Goal: Communication & Community: Answer question/provide support

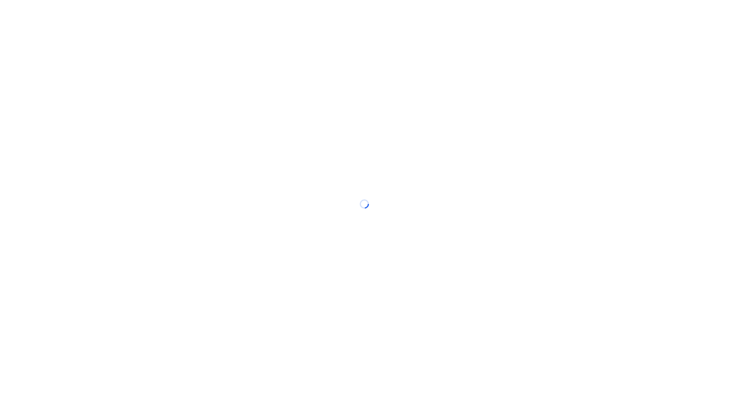
click at [479, 69] on div at bounding box center [365, 204] width 731 height 408
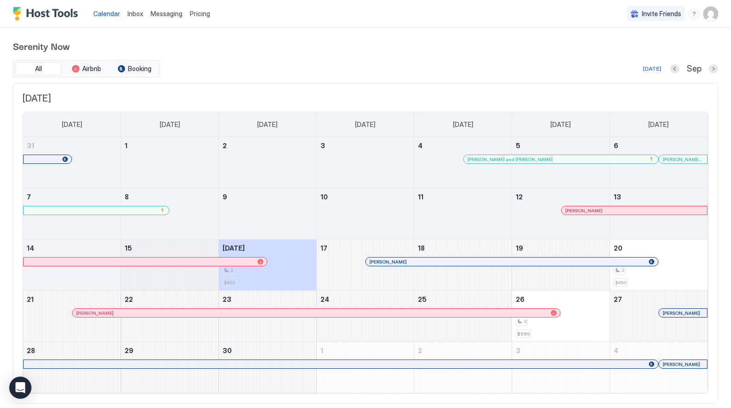
click at [135, 13] on span "Inbox" at bounding box center [135, 14] width 16 height 8
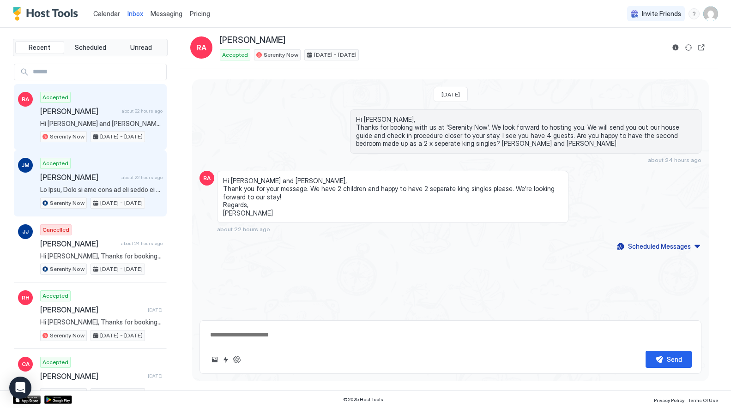
click at [107, 187] on span at bounding box center [101, 190] width 122 height 8
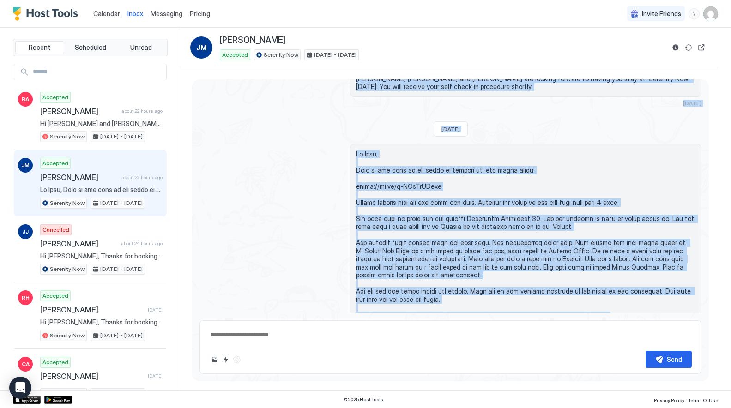
scroll to position [254, 0]
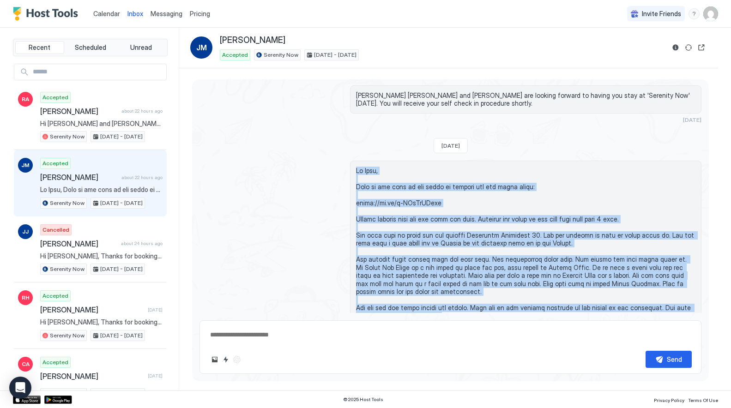
drag, startPoint x: 488, startPoint y: 287, endPoint x: 351, endPoint y: 162, distance: 185.5
click at [351, 162] on div at bounding box center [525, 280] width 351 height 238
copy span "Hi [PERSON_NAME], Here is the link to our check in process and our house guide:…"
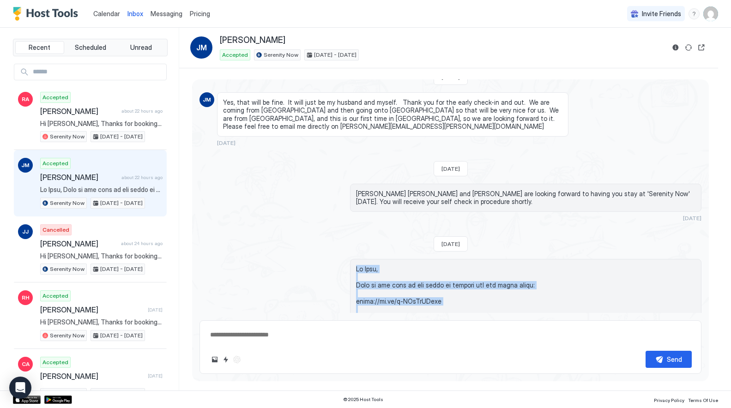
scroll to position [148, 0]
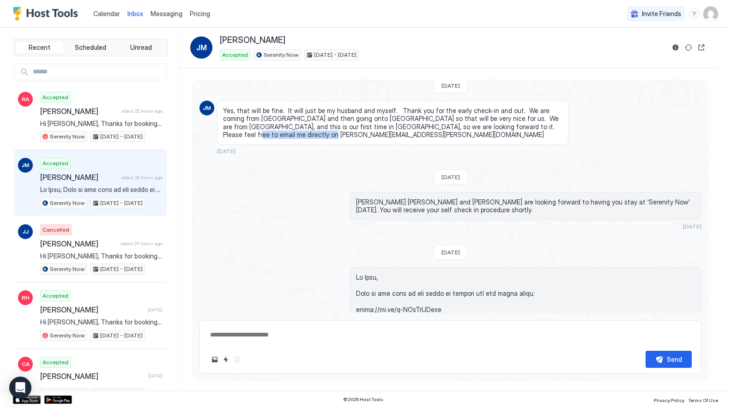
drag, startPoint x: 481, startPoint y: 125, endPoint x: 545, endPoint y: 125, distance: 64.1
click at [545, 125] on span "Yes, that will be fine. It will just be my husband and myself. Thank you for th…" at bounding box center [392, 123] width 339 height 32
copy span "[PERSON_NAME][EMAIL_ADDRESS][PERSON_NAME][DOMAIN_NAME]"
click at [711, 12] on img "User profile" at bounding box center [710, 13] width 15 height 15
click at [560, 57] on div at bounding box center [365, 204] width 731 height 408
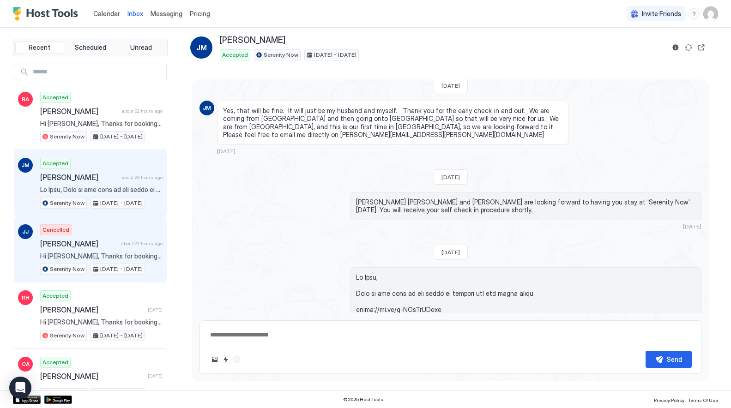
click at [79, 250] on div "Cancelled [PERSON_NAME] about 24 hours ago Hi [PERSON_NAME], Thanks for booking…" at bounding box center [101, 249] width 122 height 51
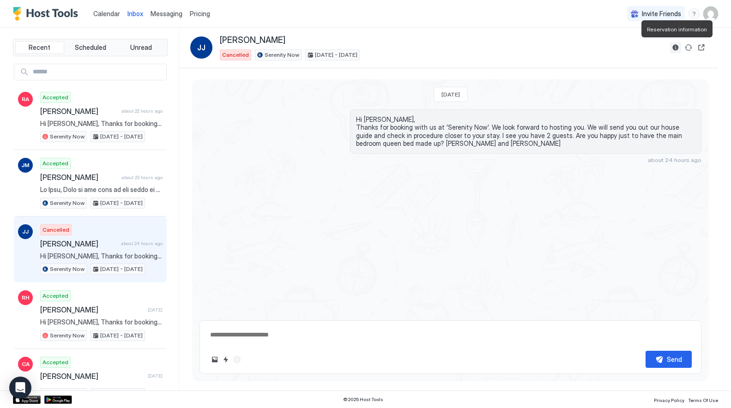
click at [676, 46] on button "Reservation information" at bounding box center [675, 47] width 11 height 11
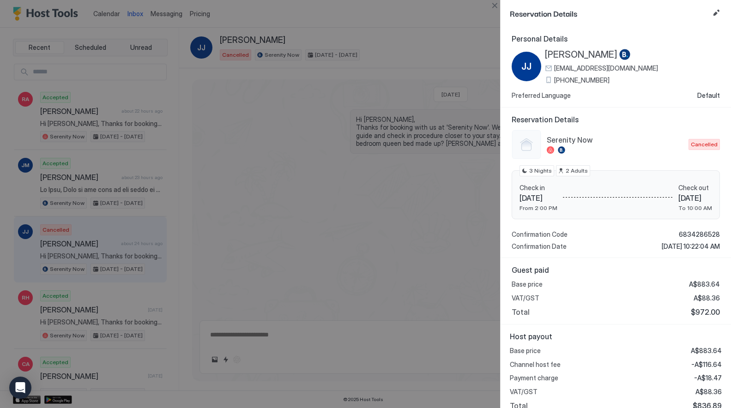
click at [303, 113] on div at bounding box center [365, 204] width 731 height 408
click at [495, 3] on button "Close" at bounding box center [494, 5] width 11 height 11
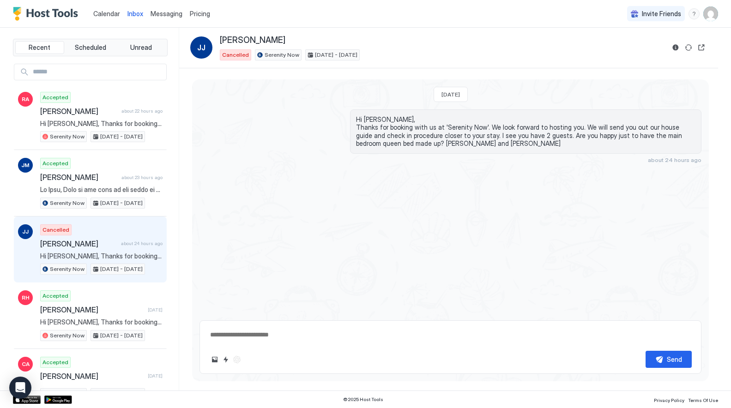
click at [111, 12] on span "Calendar" at bounding box center [106, 14] width 27 height 8
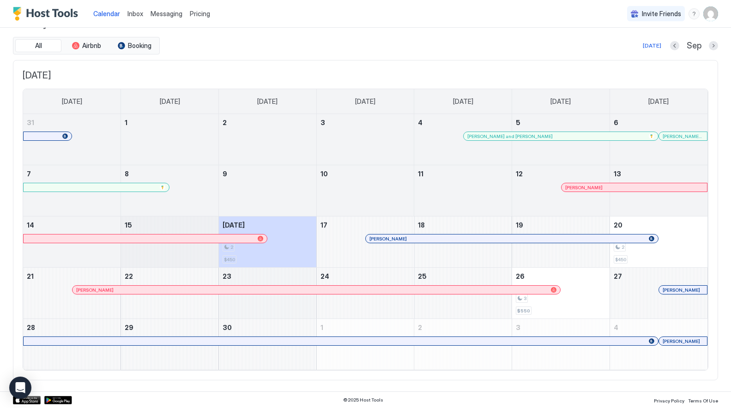
scroll to position [23, 0]
click at [714, 45] on button "Next month" at bounding box center [712, 46] width 9 height 9
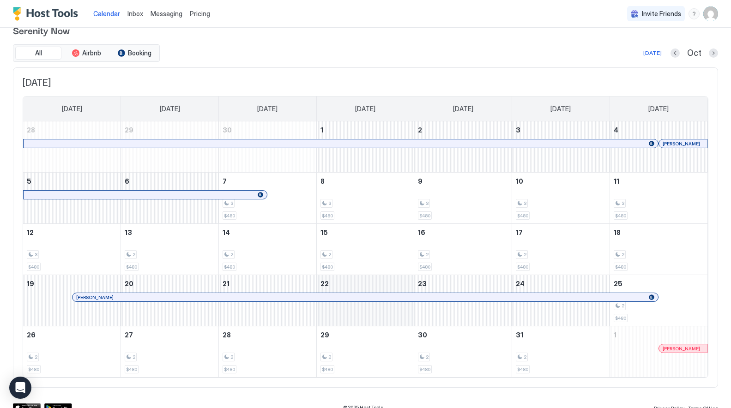
scroll to position [17, 0]
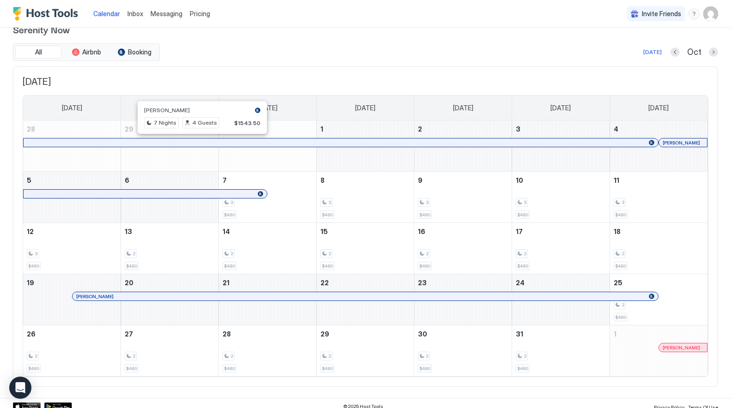
click at [133, 12] on span "Inbox" at bounding box center [135, 14] width 16 height 8
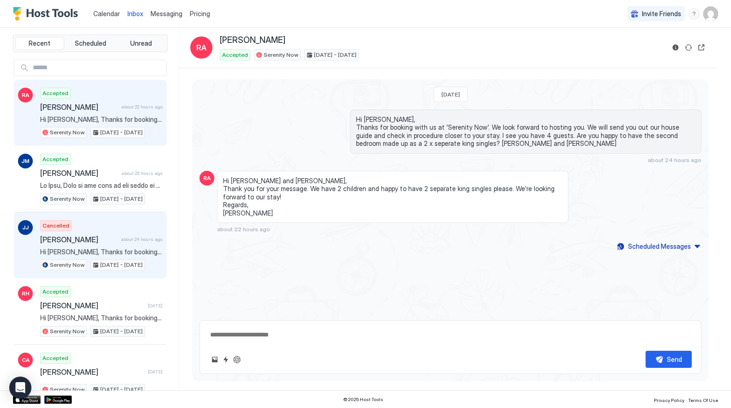
scroll to position [2, 0]
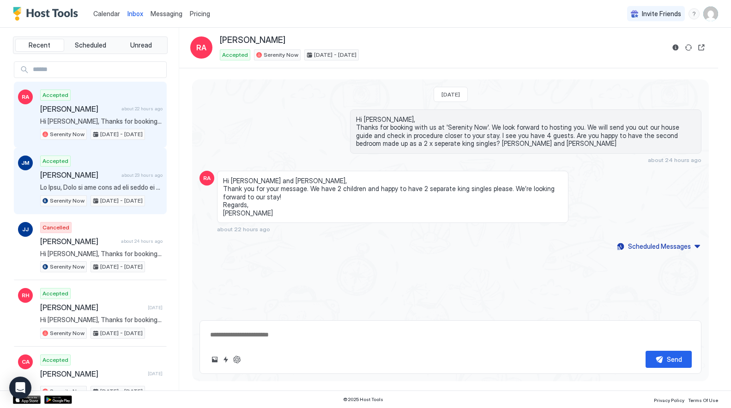
click at [119, 187] on span at bounding box center [101, 187] width 122 height 8
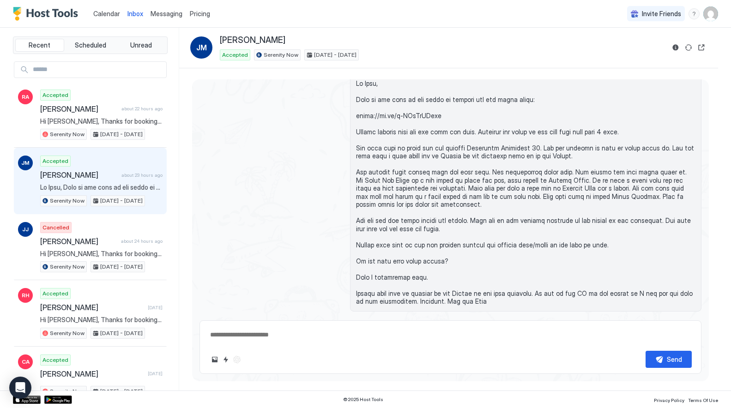
scroll to position [340, 0]
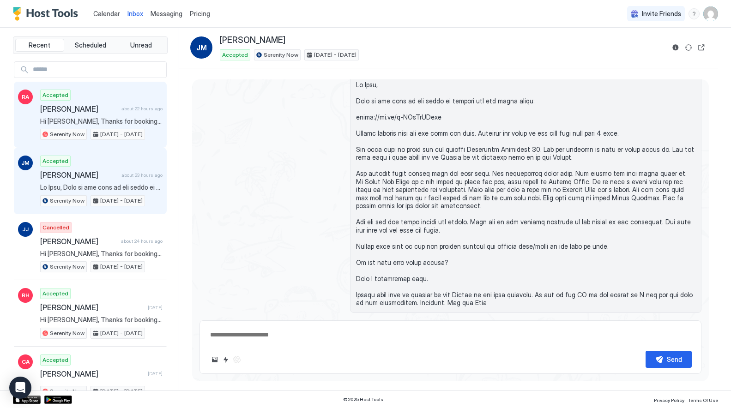
click at [93, 120] on span "Hi [PERSON_NAME], Thanks for booking with us at 'Serenity Now'. We look forward…" at bounding box center [101, 121] width 122 height 8
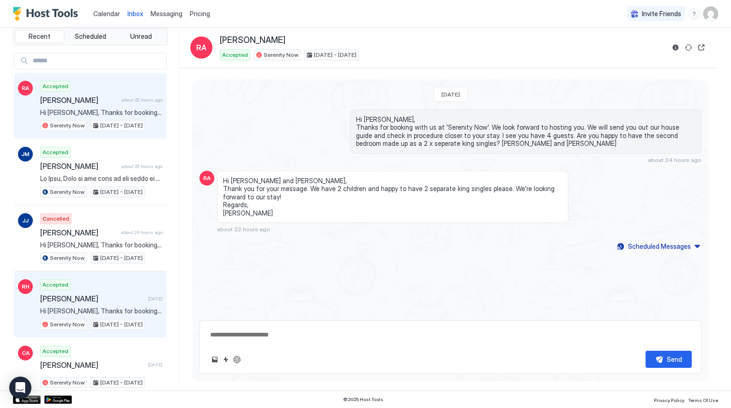
scroll to position [27, 0]
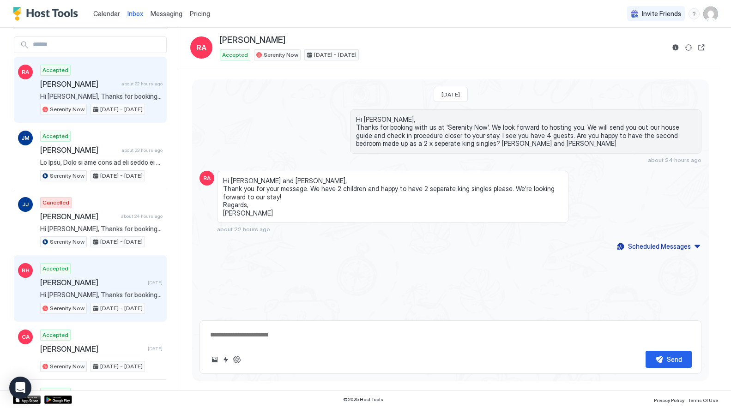
click at [95, 288] on div "Accepted [PERSON_NAME] [DATE] Hi [PERSON_NAME], Thanks for booking with us at '…" at bounding box center [101, 288] width 122 height 51
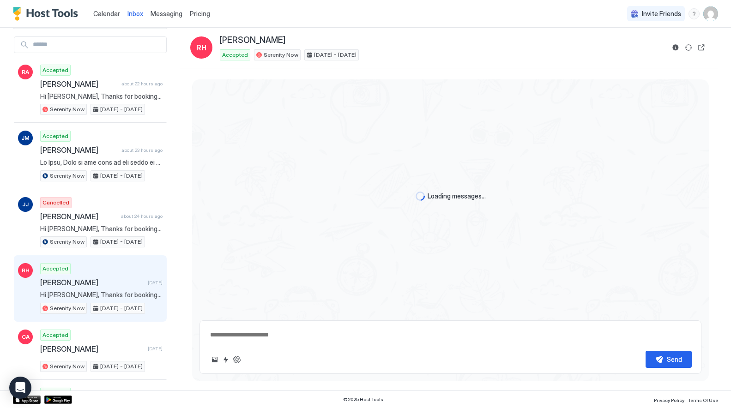
scroll to position [240, 0]
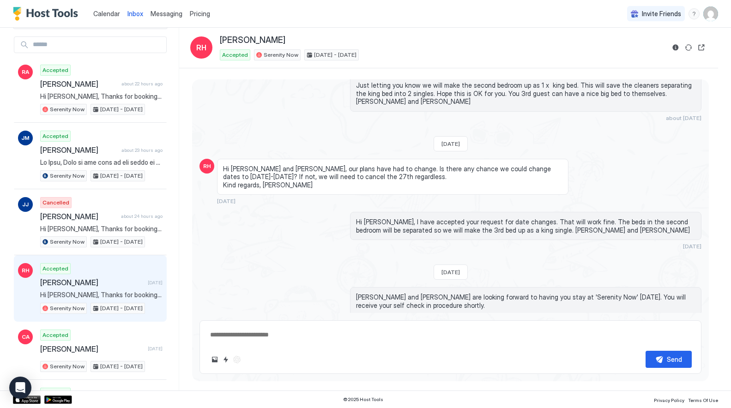
type textarea "*"
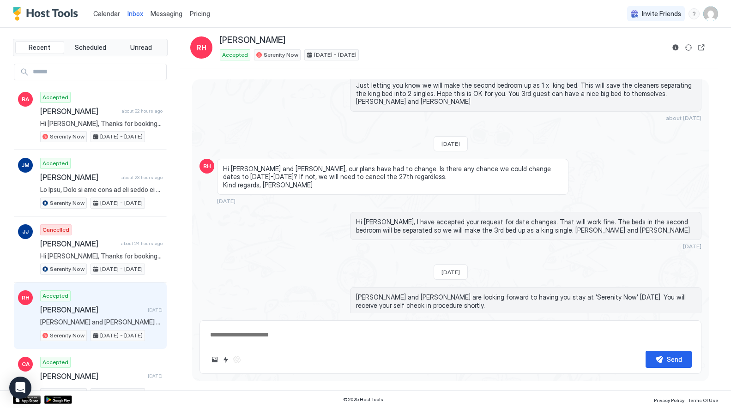
scroll to position [0, 0]
click at [109, 13] on span "Calendar" at bounding box center [106, 14] width 27 height 8
